Goal: Find contact information: Find contact information

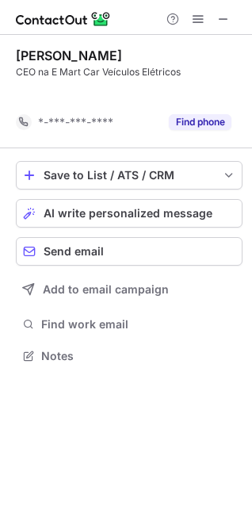
scroll to position [319, 252]
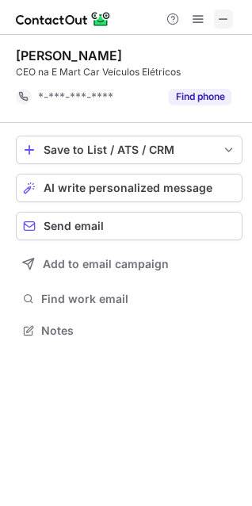
click at [217, 21] on span at bounding box center [223, 19] width 13 height 13
